Goal: Ask a question

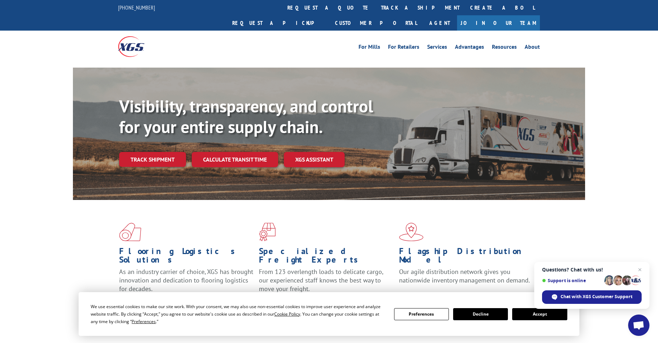
click at [376, 7] on link "track a shipment" at bounding box center [420, 7] width 89 height 15
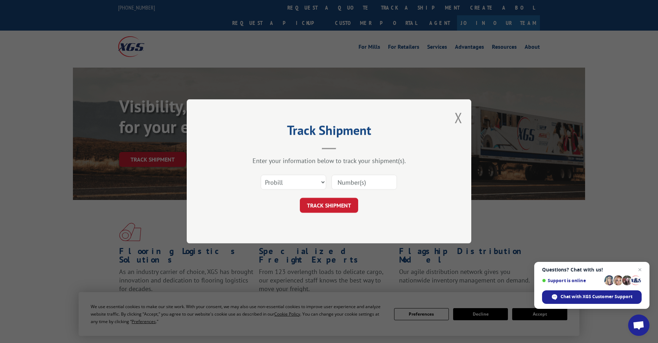
paste input "5309101"
type input "5309101"
click at [317, 208] on button "TRACK SHIPMENT" at bounding box center [329, 205] width 58 height 15
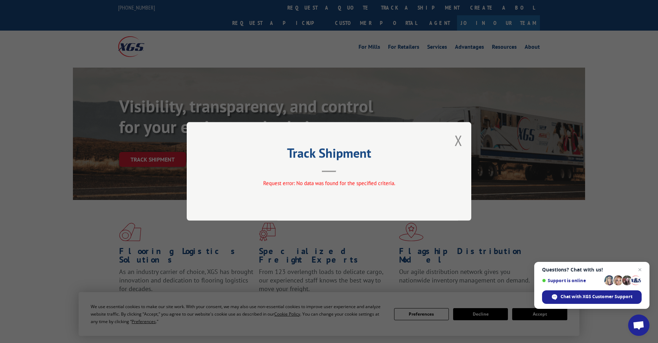
click at [459, 138] on button "Close modal" at bounding box center [459, 140] width 8 height 19
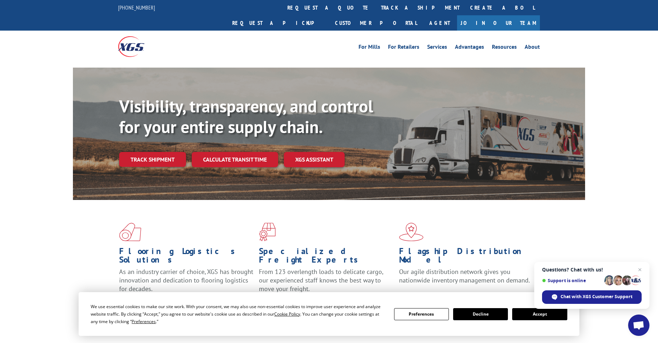
click at [376, 9] on link "track a shipment" at bounding box center [420, 7] width 89 height 15
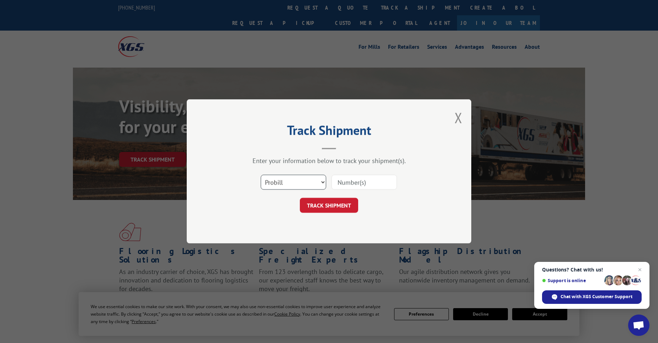
click at [322, 183] on select "Select category... Probill BOL PO" at bounding box center [293, 182] width 65 height 15
select select "bol"
click at [261, 175] on select "Select category... Probill BOL PO" at bounding box center [293, 182] width 65 height 15
paste input "5309101"
type input "5309101"
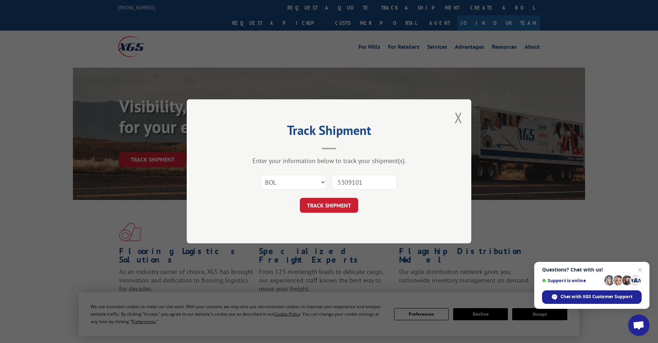
click at [332, 210] on button "TRACK SHIPMENT" at bounding box center [329, 205] width 58 height 15
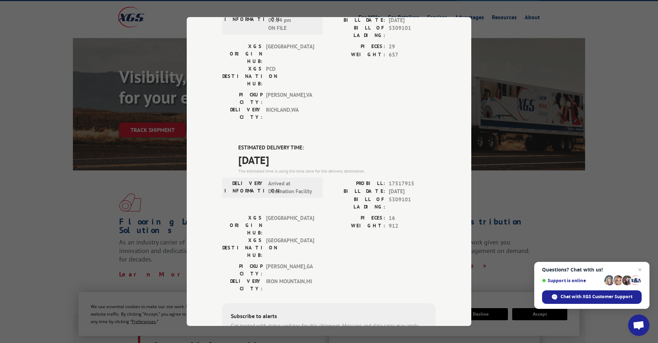
scroll to position [98, 0]
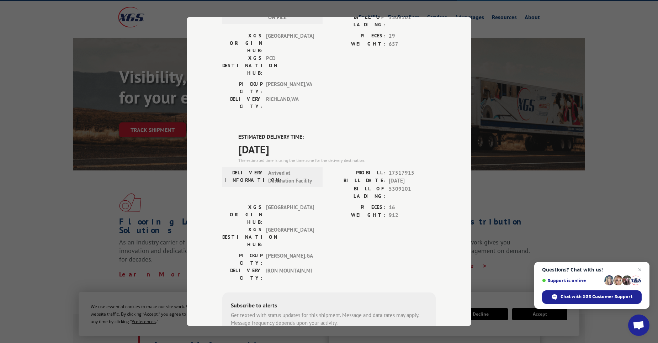
click at [601, 301] on div "Chat with XGS Customer Support" at bounding box center [592, 297] width 100 height 14
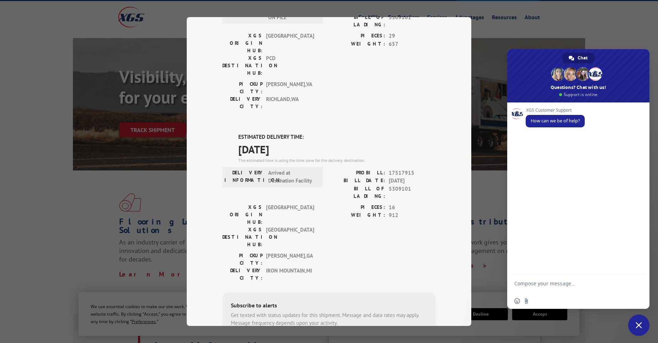
click at [529, 284] on textarea "Compose your message..." at bounding box center [571, 286] width 112 height 13
type textarea "Please update status of bol 5309101"
click at [638, 284] on span "Send" at bounding box center [637, 284] width 5 height 5
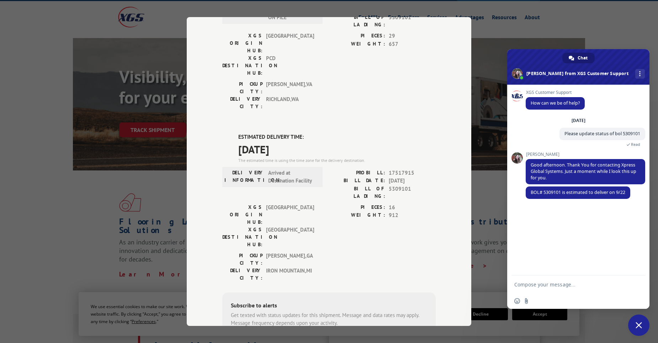
click at [536, 287] on textarea "Compose your message..." at bounding box center [571, 284] width 112 height 6
type textarea "why so late? it looks like you picked up on the 12th. I am scheduled to install…"
click at [637, 277] on span "Send" at bounding box center [637, 276] width 5 height 5
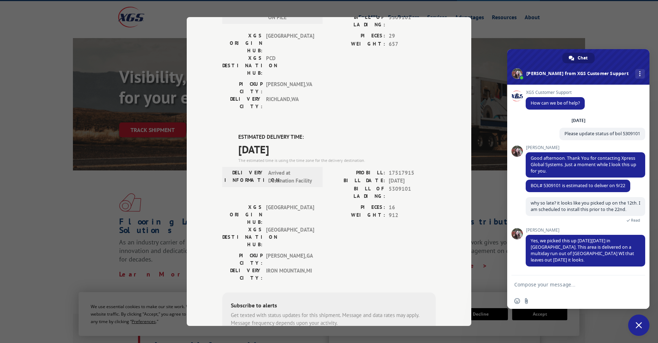
click at [563, 285] on textarea "Compose your message..." at bounding box center [571, 284] width 112 height 6
type textarea "ok. if you can improve the date, I would appreciate it."
click at [642, 288] on span "Send" at bounding box center [637, 284] width 12 height 12
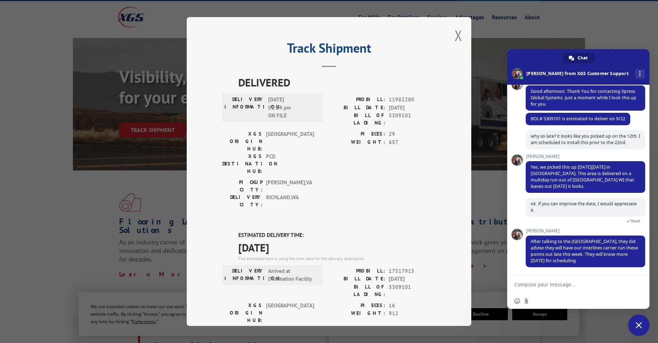
scroll to position [0, 0]
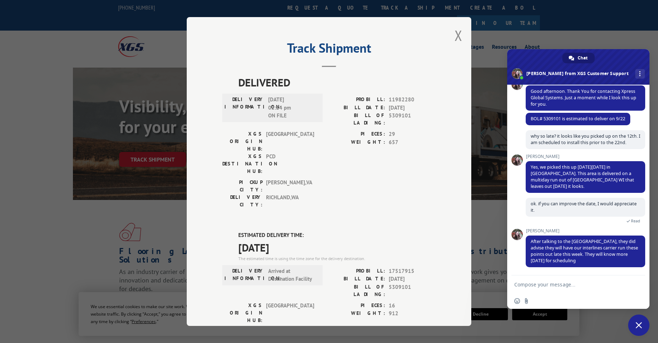
click at [543, 286] on textarea "Compose your message..." at bounding box center [571, 284] width 112 height 6
type textarea "perfect. thank you for your help"
click at [640, 284] on span "Send" at bounding box center [637, 285] width 12 height 12
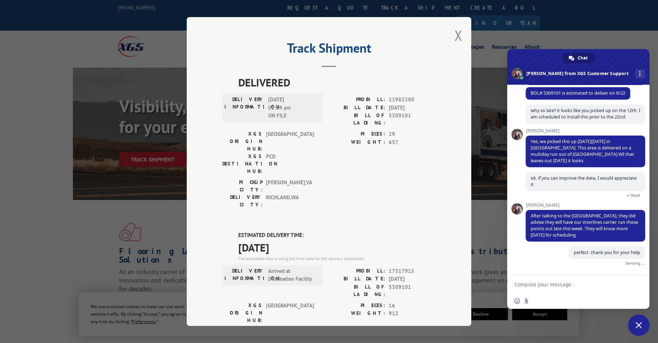
scroll to position [91, 0]
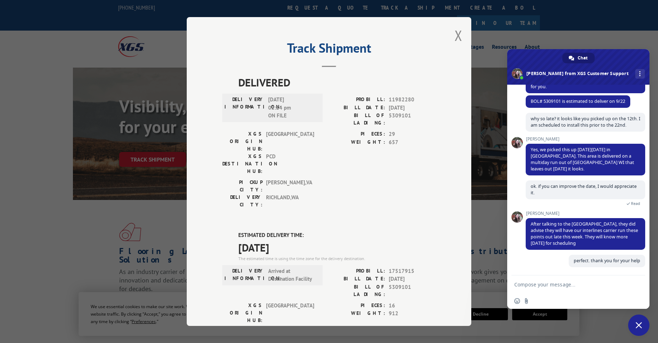
click at [455, 36] on button "Close modal" at bounding box center [459, 35] width 8 height 19
